Goal: Entertainment & Leisure: Browse casually

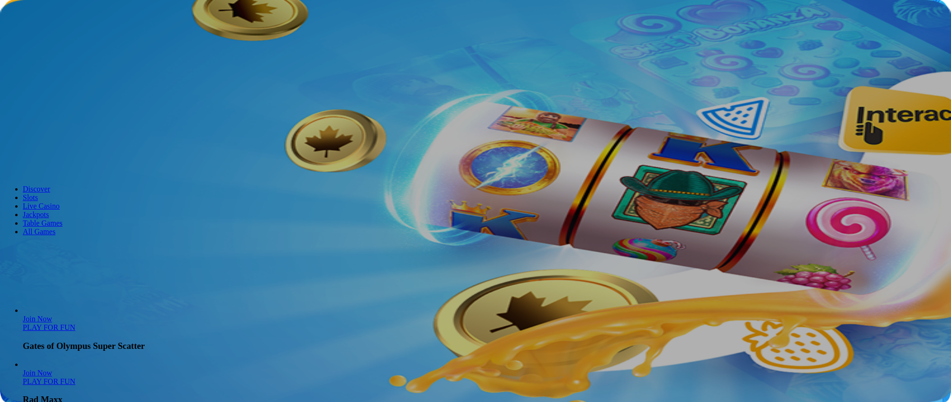
click at [45, 38] on span "Log in" at bounding box center [49, 34] width 17 height 7
click at [71, 138] on input "email" at bounding box center [37, 142] width 67 height 9
type input "**********"
click at [29, 192] on button "Log In" at bounding box center [16, 197] width 25 height 10
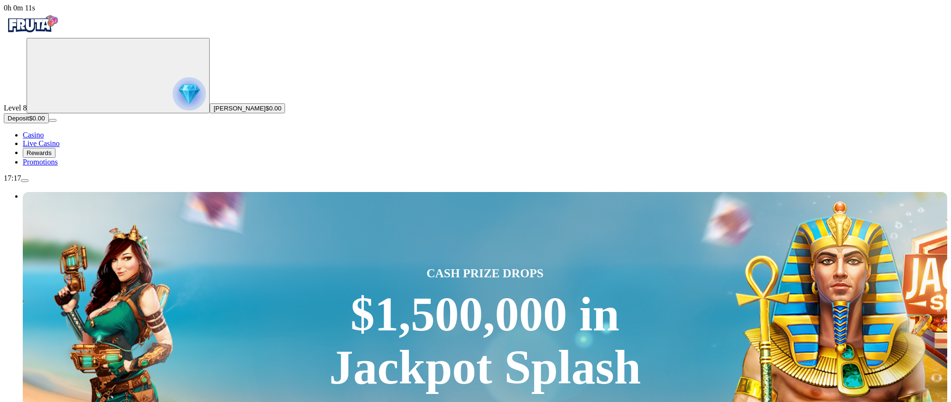
click at [44, 139] on link "Casino" at bounding box center [33, 135] width 21 height 8
click at [58, 166] on span "Promotions" at bounding box center [40, 162] width 35 height 8
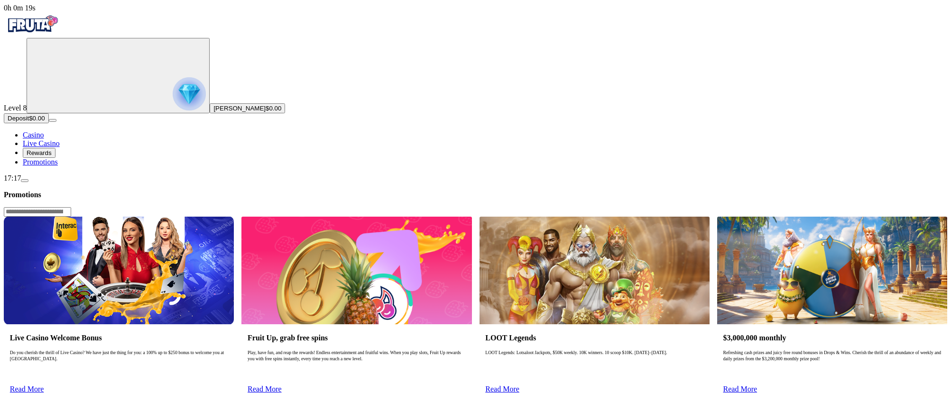
click at [49, 123] on button "Deposit $0.00" at bounding box center [26, 118] width 45 height 10
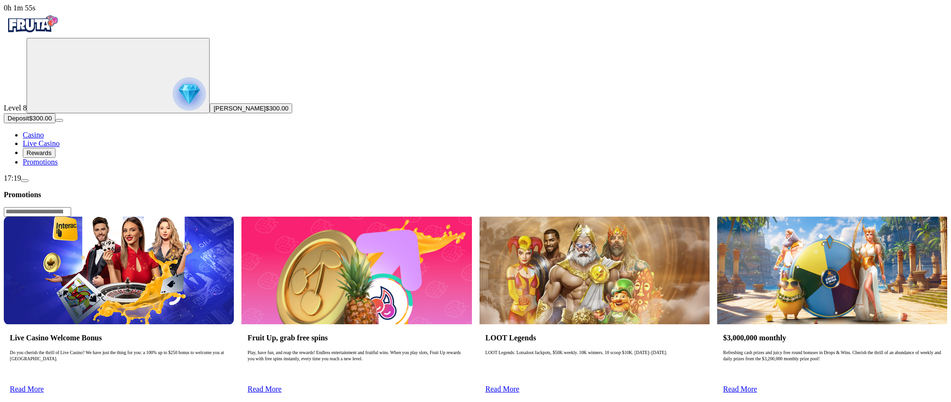
click at [44, 139] on span "Casino" at bounding box center [33, 135] width 21 height 8
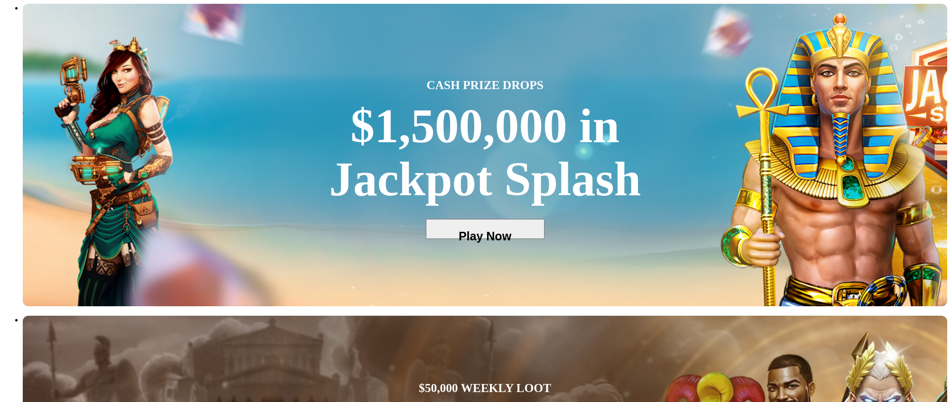
scroll to position [198, 0]
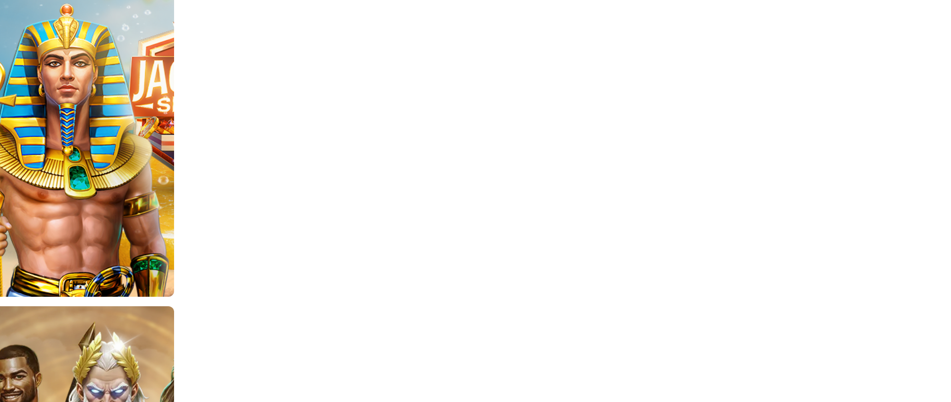
scroll to position [1235, 0]
type input "*****"
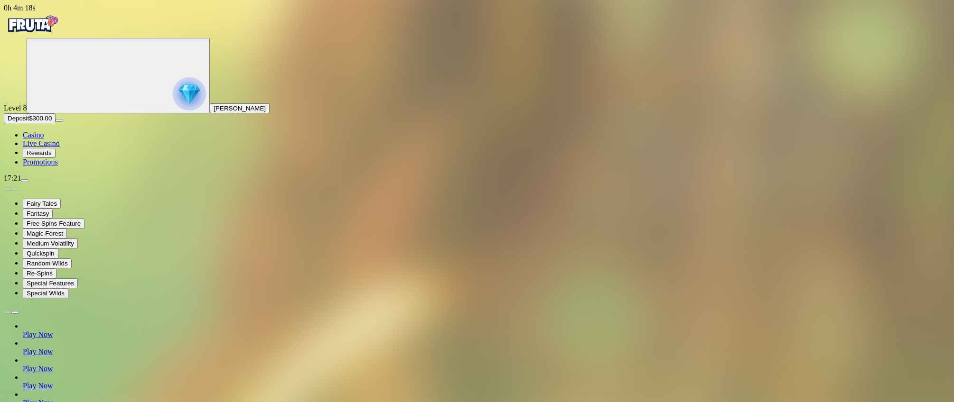
click at [44, 139] on span "Casino" at bounding box center [33, 135] width 21 height 8
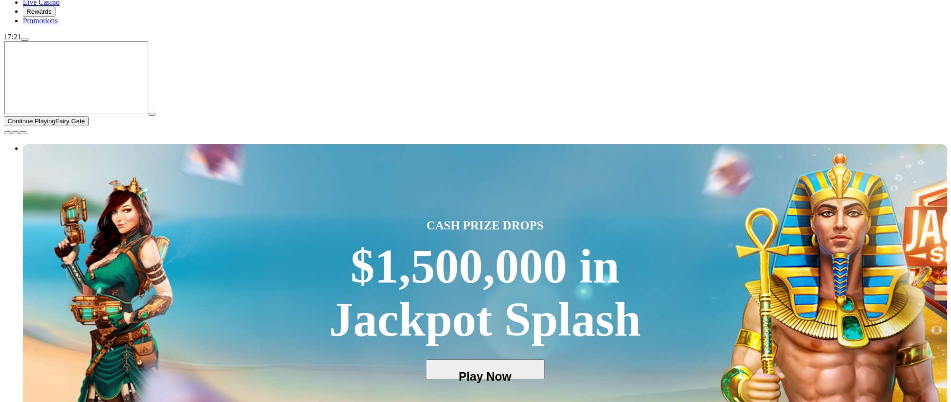
scroll to position [148, 0]
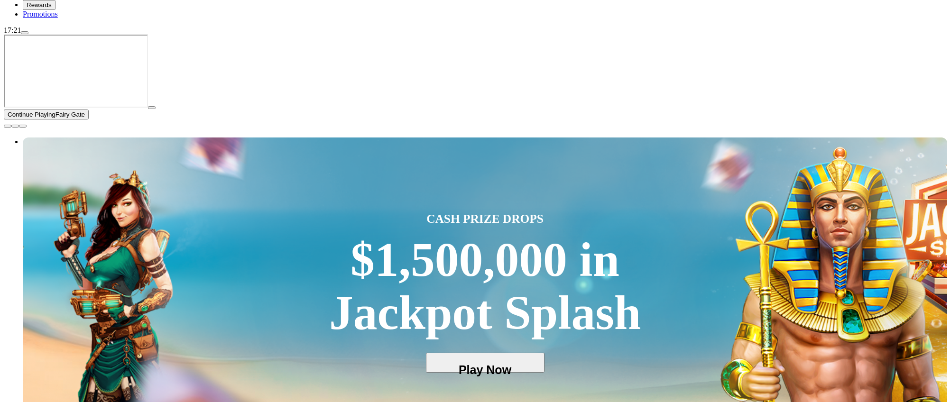
click at [8, 126] on span "close icon" at bounding box center [8, 126] width 0 height 0
